Goal: Task Accomplishment & Management: Manage account settings

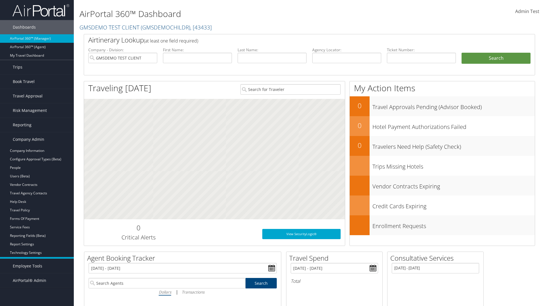
click at [37, 262] on link "Airtinerary® Settings" at bounding box center [37, 261] width 74 height 9
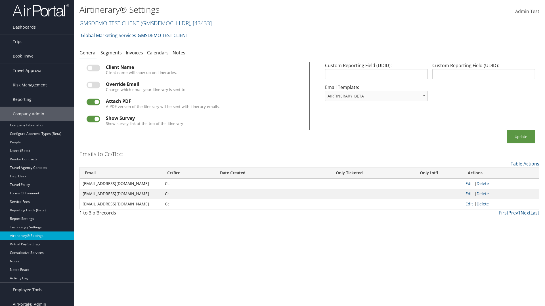
click at [109, 23] on link "GMSDEMO TEST CLIENT ( GMSDEMOCHILDR ) , [ 43433 ]" at bounding box center [145, 23] width 132 height 8
click at [0, 0] on input "search" at bounding box center [0, 0] width 0 height 0
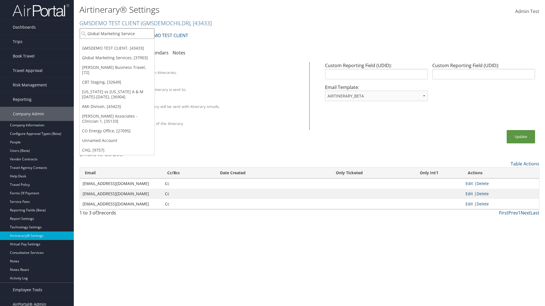
type input "Global Marketing Services"
click at [122, 44] on div "Global Marketing Services (301946), [37903]" at bounding box center [122, 43] width 91 height 5
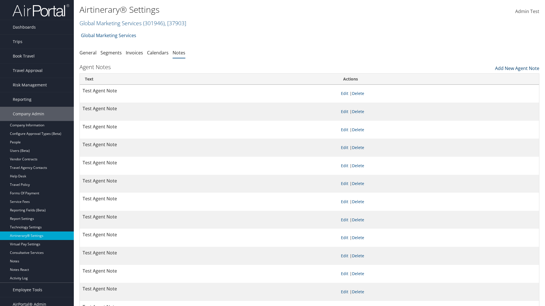
click at [517, 67] on link "Add New Agent Note" at bounding box center [517, 67] width 44 height 10
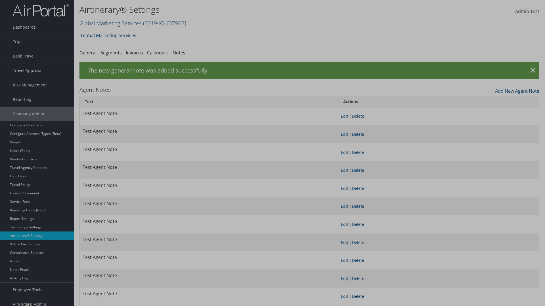
scroll to position [0, 0]
click at [0, 0] on button "Delete" at bounding box center [0, 0] width 0 height 0
